Goal: Task Accomplishment & Management: Use online tool/utility

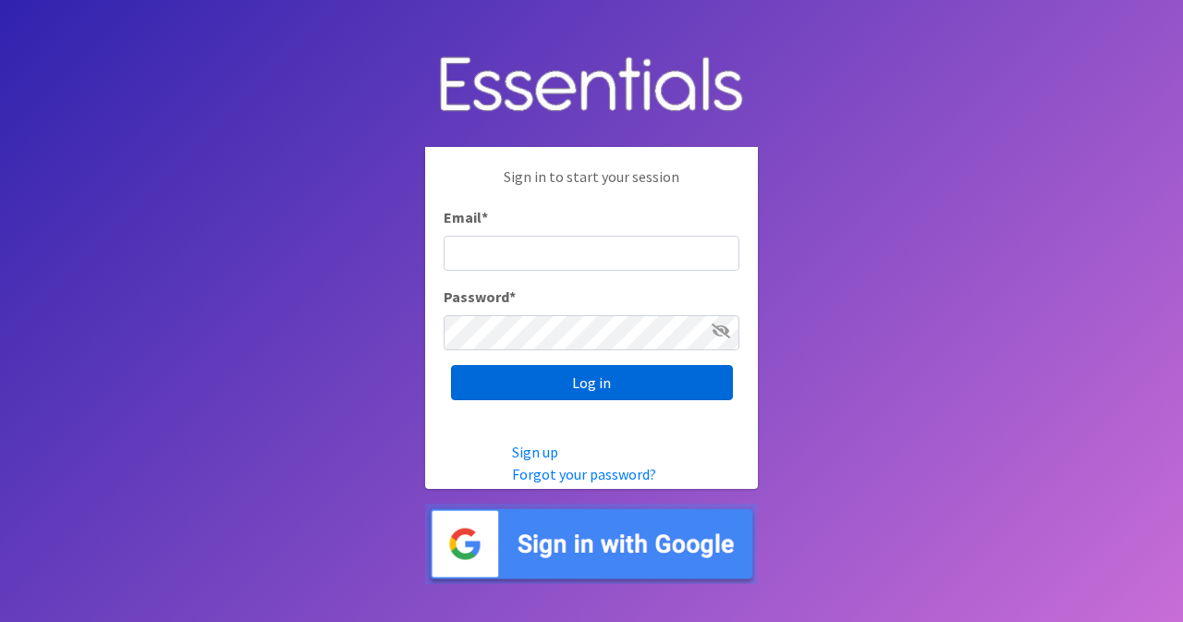
type input "[EMAIL_ADDRESS][DOMAIN_NAME]"
click at [565, 383] on input "Log in" at bounding box center [592, 382] width 282 height 35
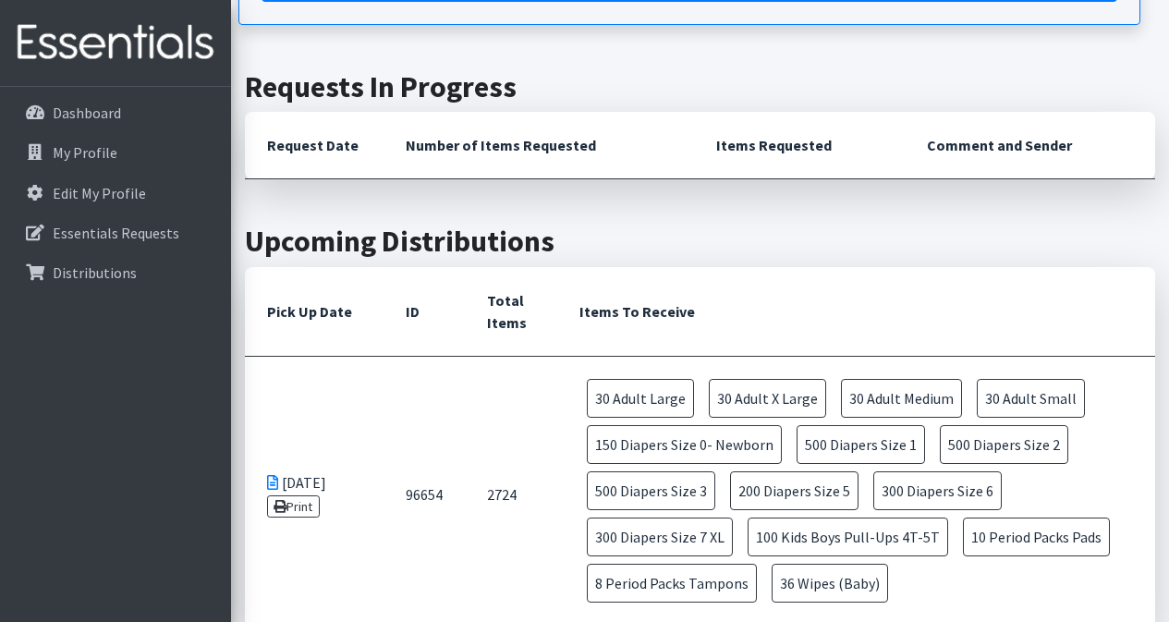
scroll to position [462, 0]
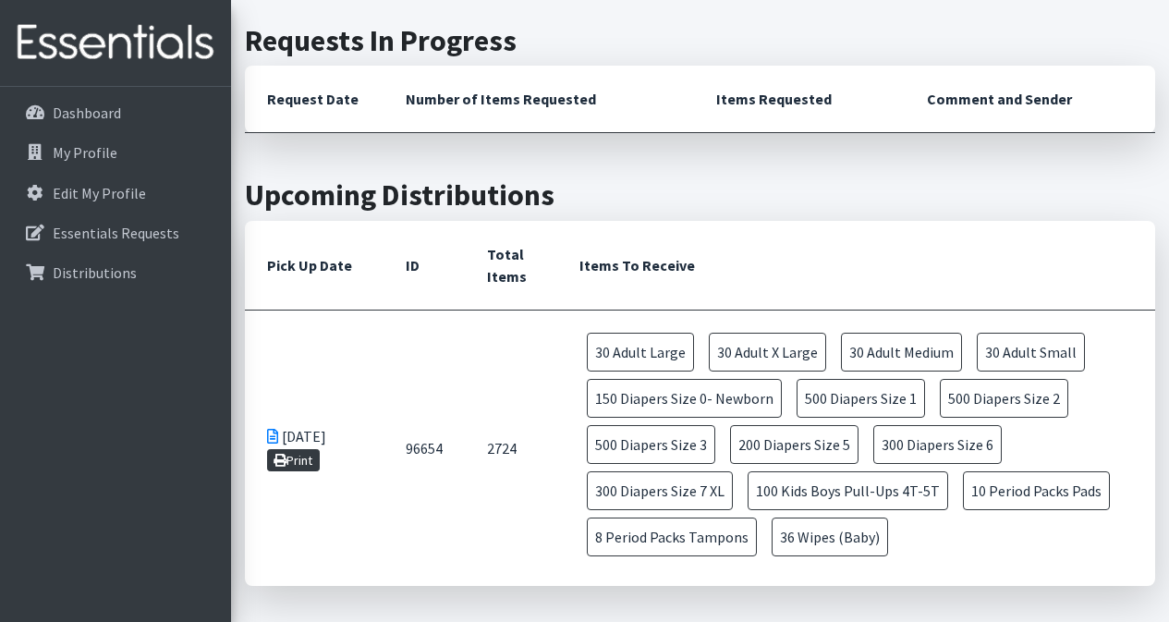
click at [297, 463] on link "Print" at bounding box center [293, 460] width 53 height 22
